Goal: Find specific page/section: Find specific page/section

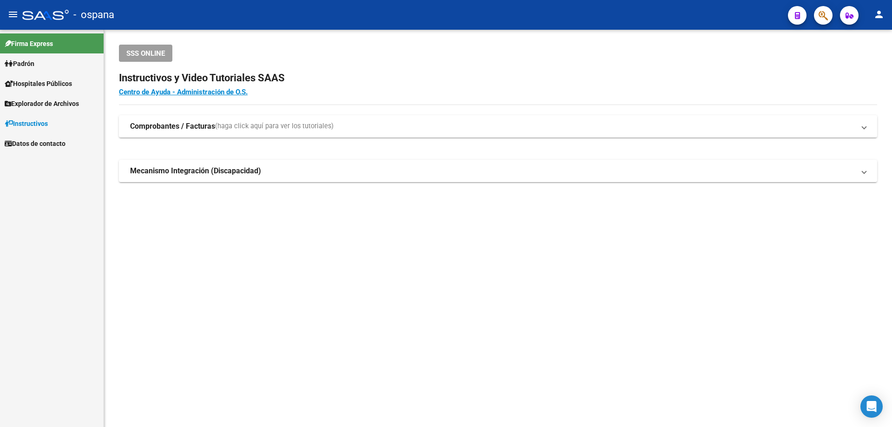
click at [832, 5] on mat-toolbar "menu - ospana person" at bounding box center [446, 15] width 892 height 30
click at [827, 18] on icon "button" at bounding box center [823, 15] width 9 height 11
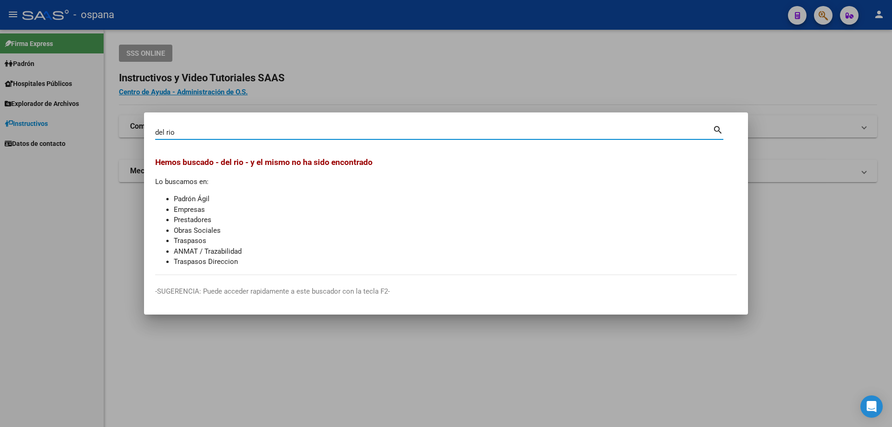
type input "del rio"
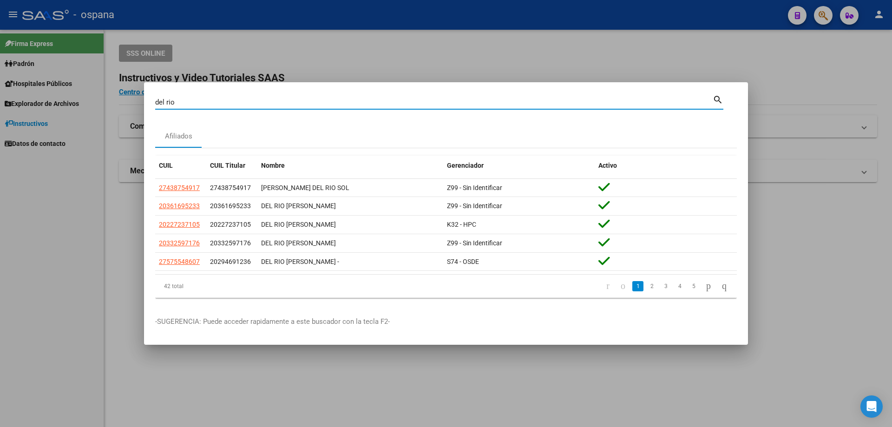
drag, startPoint x: 180, startPoint y: 101, endPoint x: 123, endPoint y: 92, distance: 58.4
click at [123, 92] on div "del rio Buscar (apellido, dni, cuil, nro traspaso, cuit, obra social) search Af…" at bounding box center [446, 213] width 892 height 427
type input "04703456"
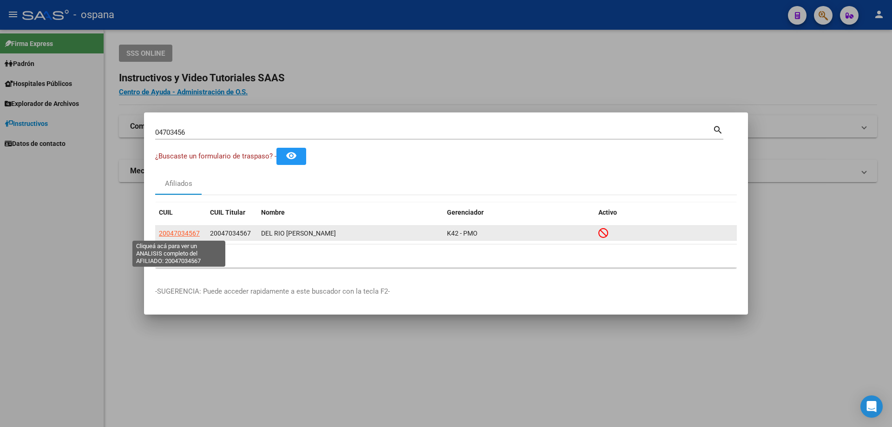
click at [191, 232] on span "20047034567" at bounding box center [179, 233] width 41 height 7
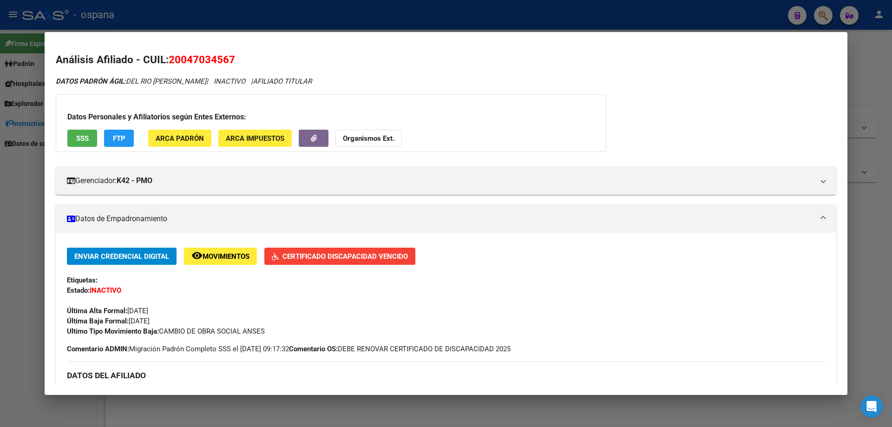
click at [0, 203] on div at bounding box center [446, 213] width 892 height 427
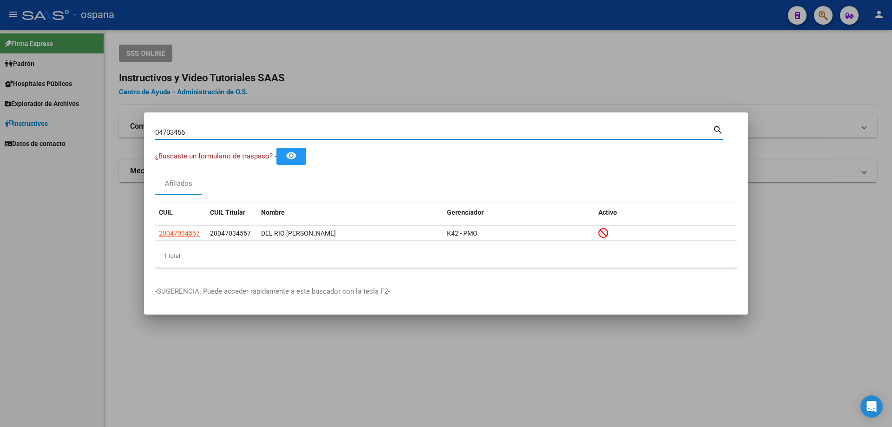
drag, startPoint x: 197, startPoint y: 128, endPoint x: 46, endPoint y: 144, distance: 152.8
click at [46, 144] on div "04703456 Buscar (apellido, dni, cuil, nro traspaso, cuit, obra social) search ¿…" at bounding box center [446, 213] width 892 height 427
type input "[PERSON_NAME]"
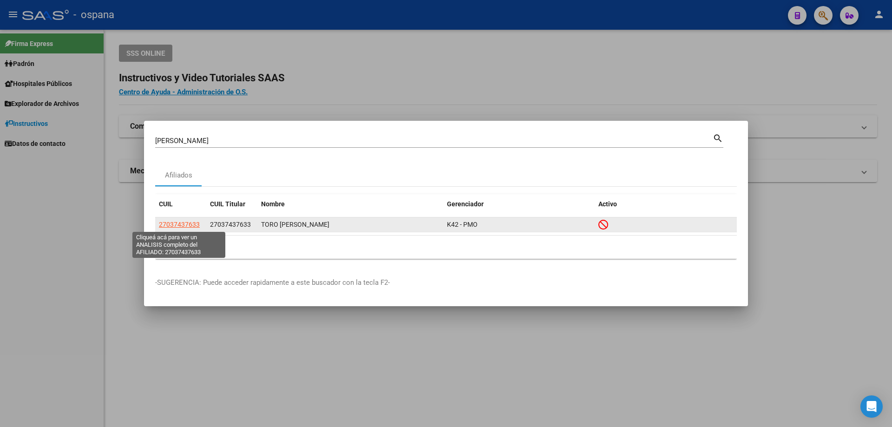
click at [188, 221] on span "27037437633" at bounding box center [179, 224] width 41 height 7
type textarea "27037437633"
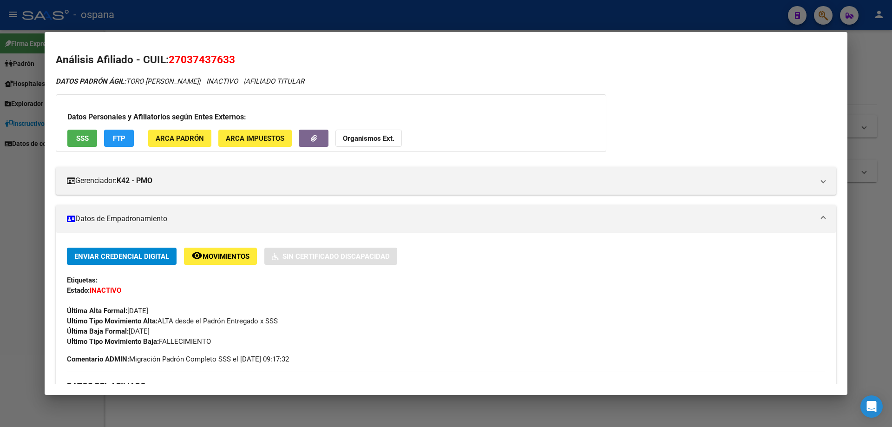
click at [860, 94] on div at bounding box center [446, 213] width 892 height 427
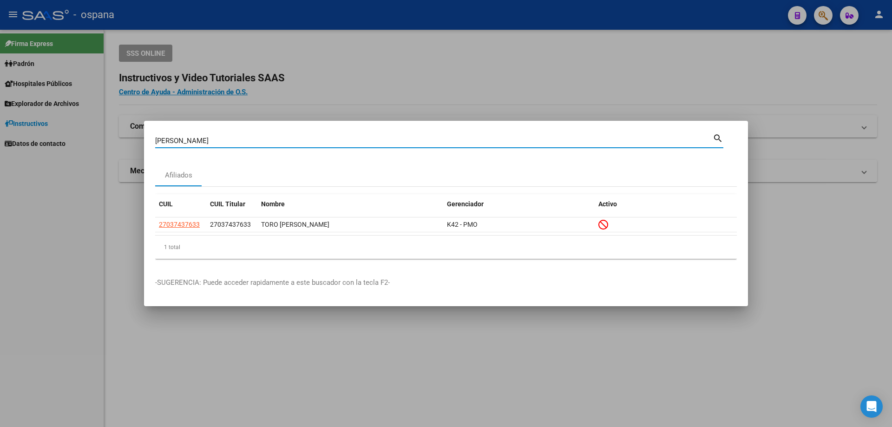
drag, startPoint x: 235, startPoint y: 138, endPoint x: 0, endPoint y: 109, distance: 236.4
click at [0, 109] on div "[PERSON_NAME] (apellido, dni, cuil, nro traspaso, cuit, obra social) search Afi…" at bounding box center [446, 213] width 892 height 427
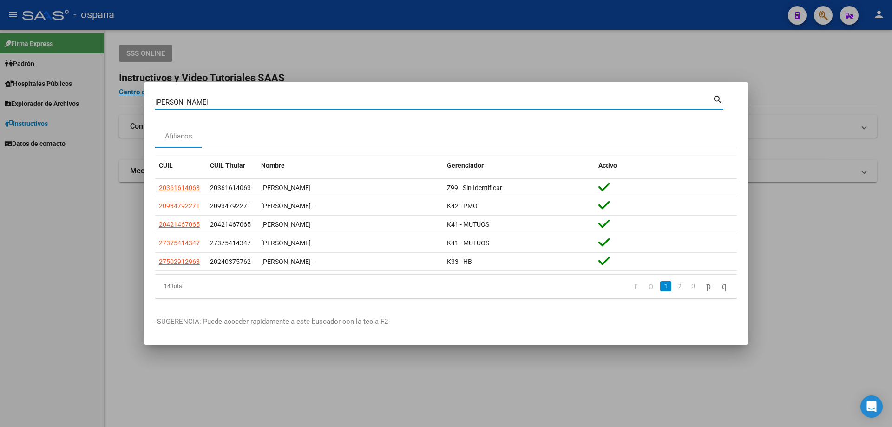
type input "[PERSON_NAME]"
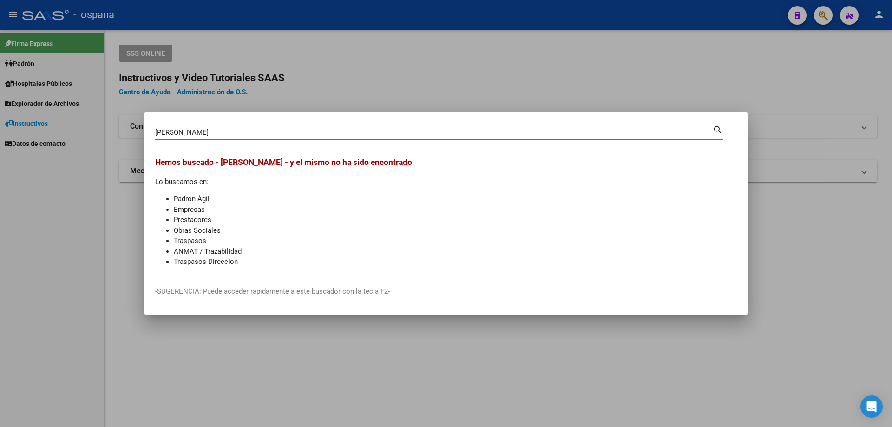
drag, startPoint x: 199, startPoint y: 134, endPoint x: 89, endPoint y: 128, distance: 110.3
click at [89, 128] on div "[PERSON_NAME] (apellido, dni, cuil, nro traspaso, cuit, obra social) search [PE…" at bounding box center [446, 213] width 892 height 427
type input "93206426"
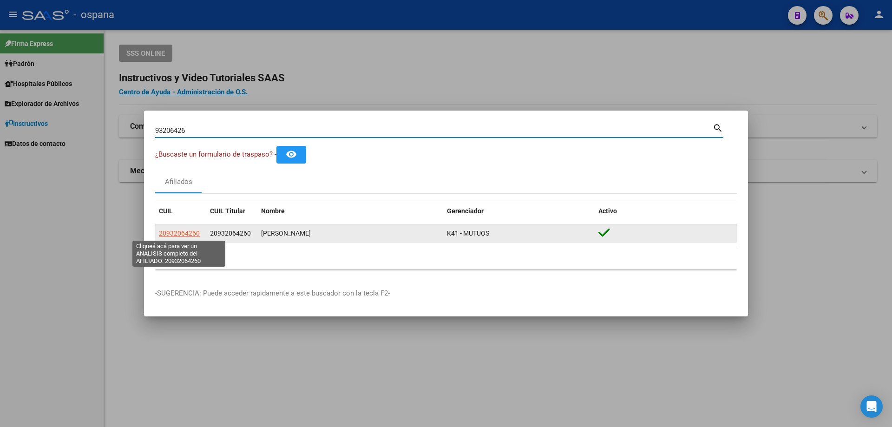
click at [184, 232] on span "20932064260" at bounding box center [179, 233] width 41 height 7
type textarea "20932064260"
